Goal: Find specific page/section: Find specific page/section

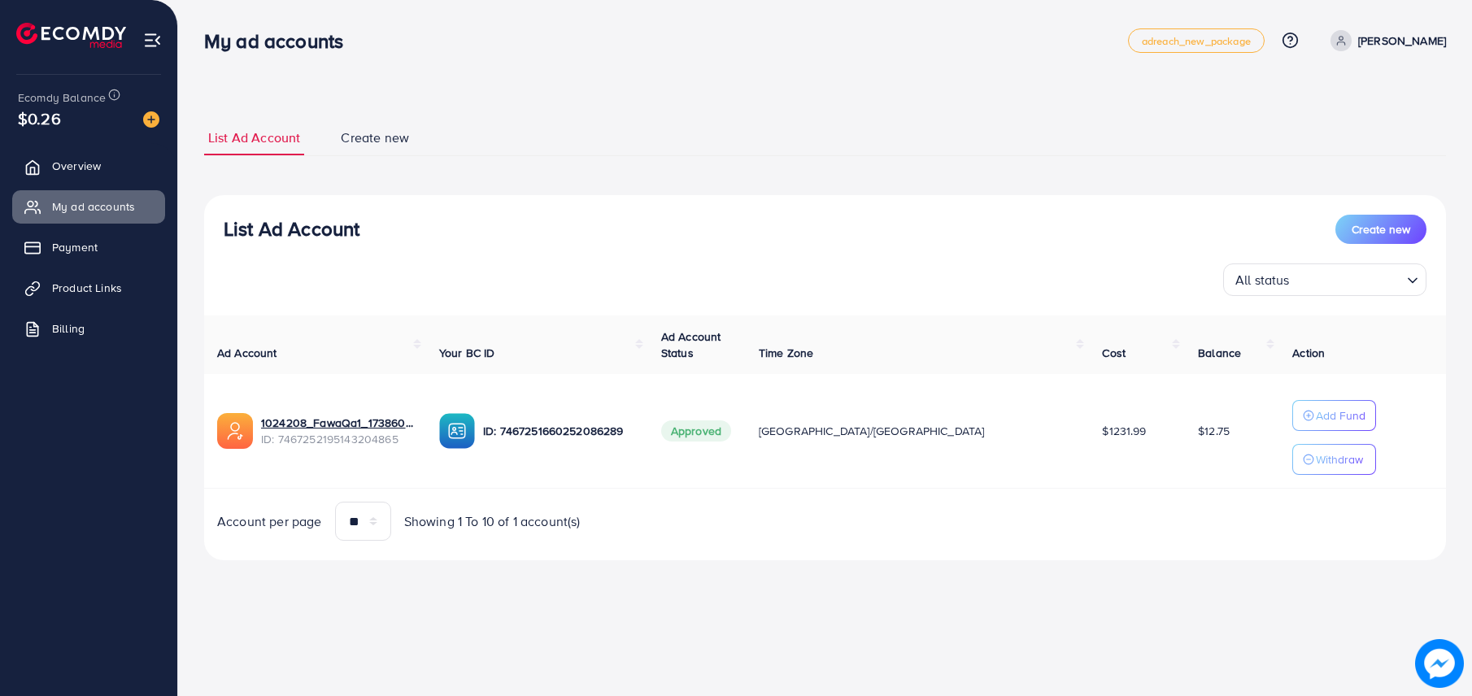
click at [69, 164] on span "Overview" at bounding box center [76, 166] width 49 height 16
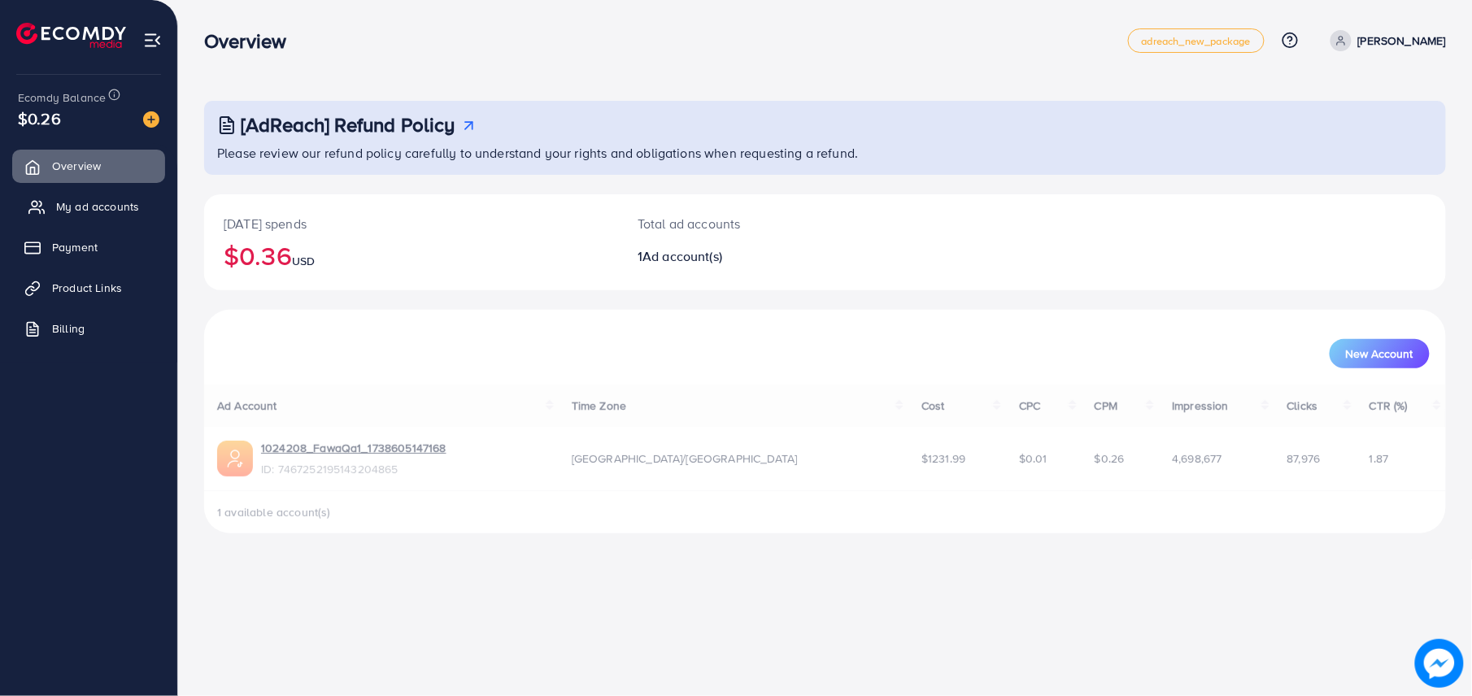
click at [94, 212] on span "My ad accounts" at bounding box center [97, 207] width 83 height 16
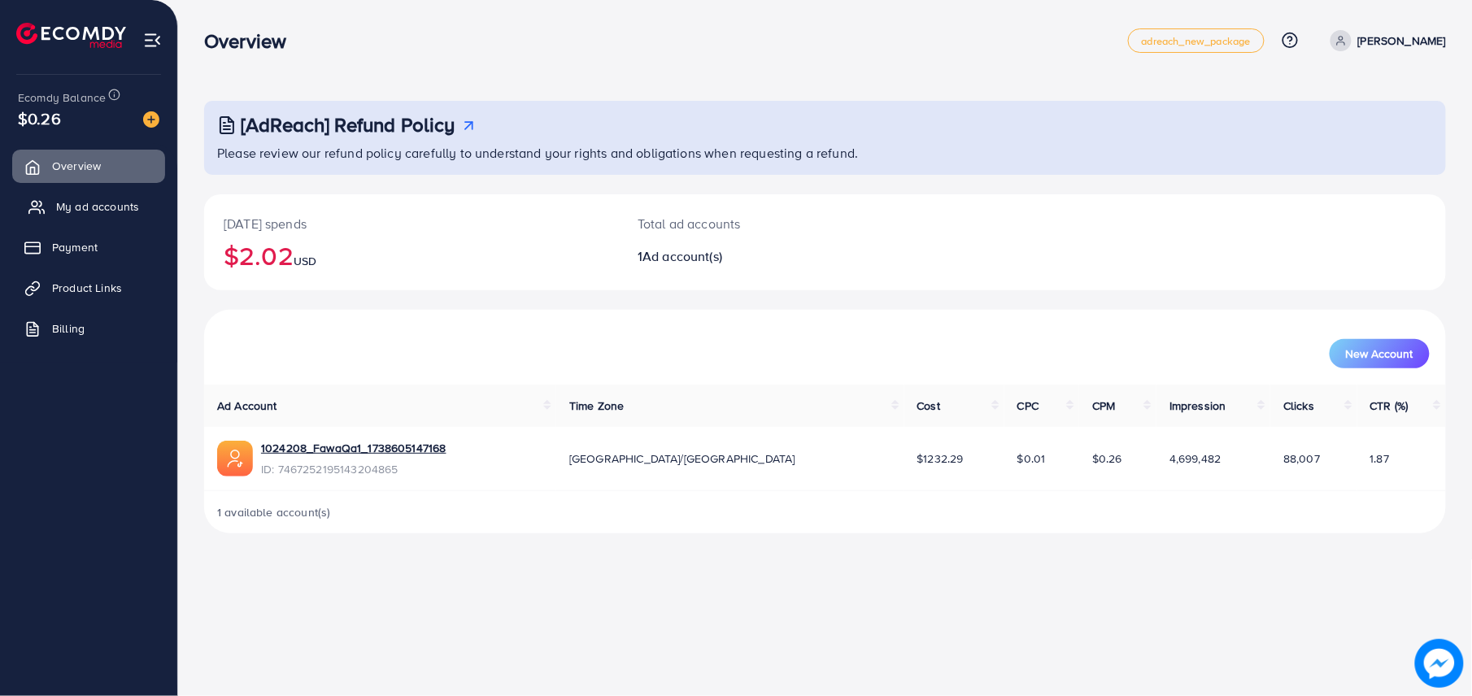
click at [96, 210] on span "My ad accounts" at bounding box center [97, 207] width 83 height 16
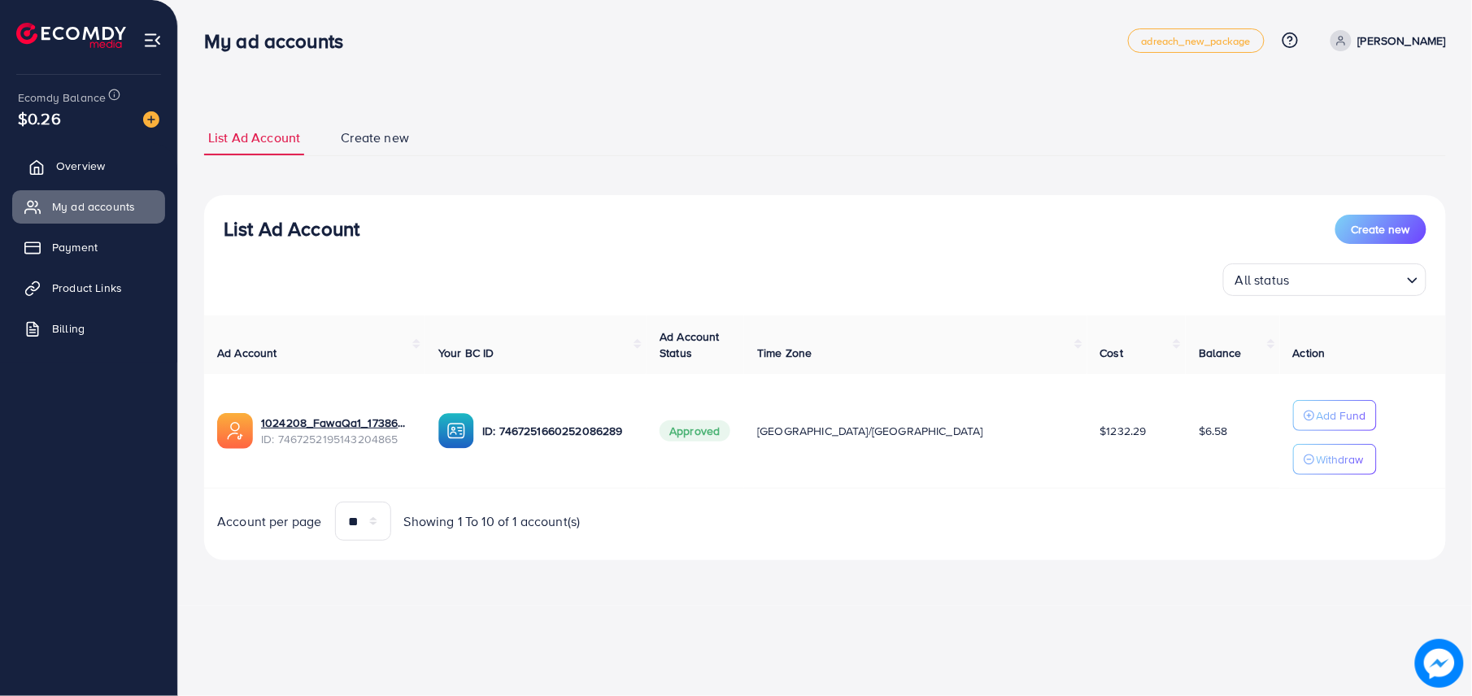
click at [108, 180] on link "Overview" at bounding box center [88, 166] width 153 height 33
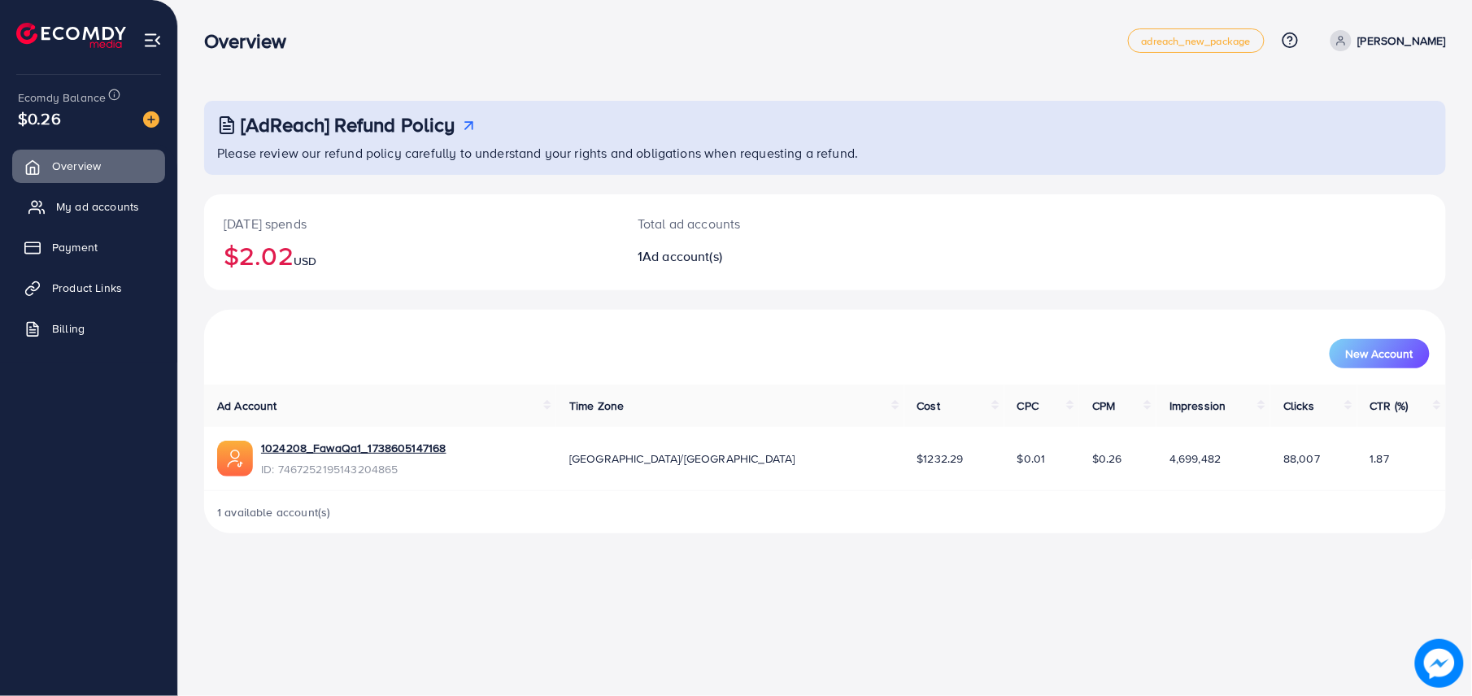
click at [122, 223] on link "My ad accounts" at bounding box center [88, 206] width 153 height 33
